Goal: Transaction & Acquisition: Purchase product/service

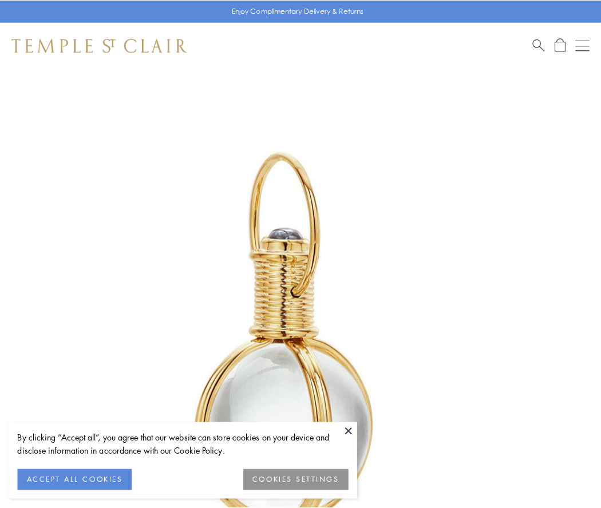
scroll to position [299, 0]
